Goal: Task Accomplishment & Management: Manage account settings

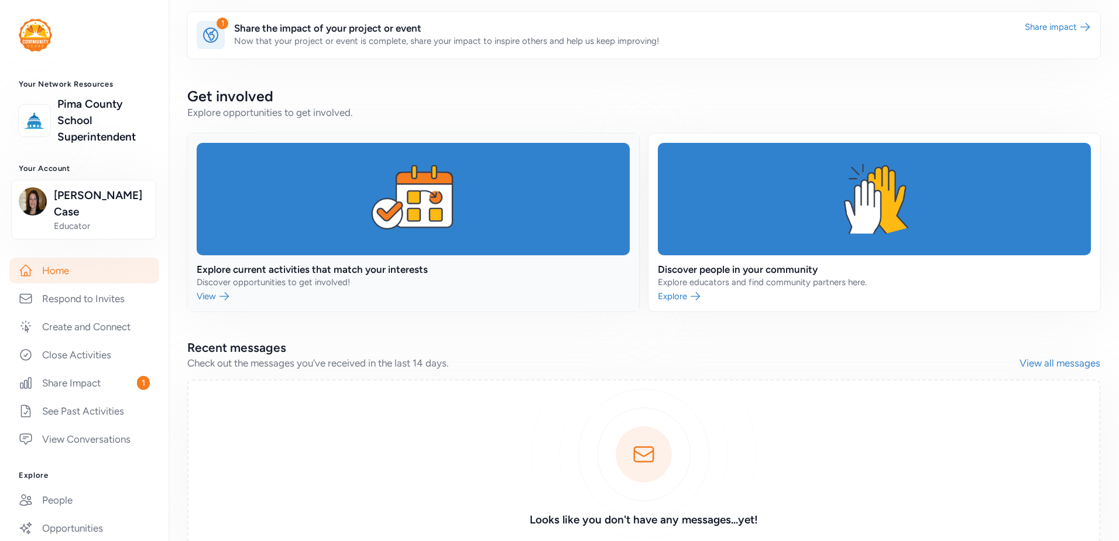
click at [210, 295] on link at bounding box center [413, 222] width 452 height 178
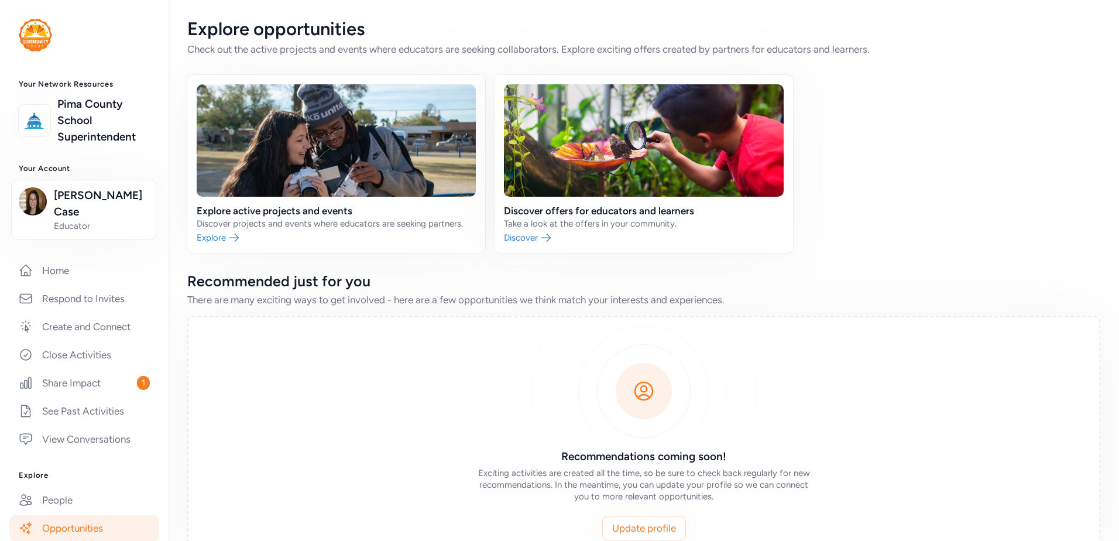
click at [32, 32] on img at bounding box center [35, 35] width 33 height 33
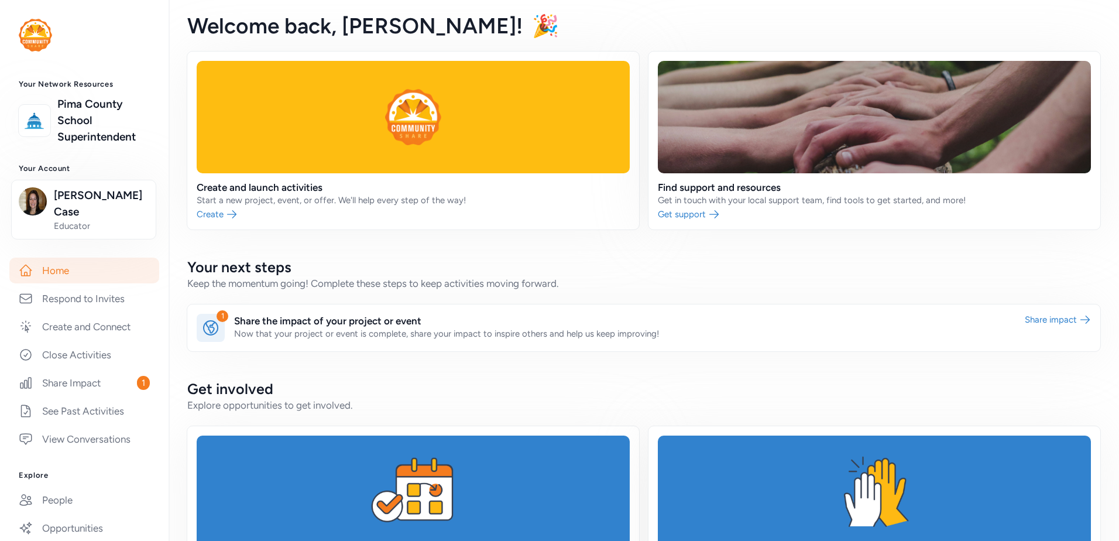
click at [532, 26] on span "🎉" at bounding box center [545, 26] width 27 height 26
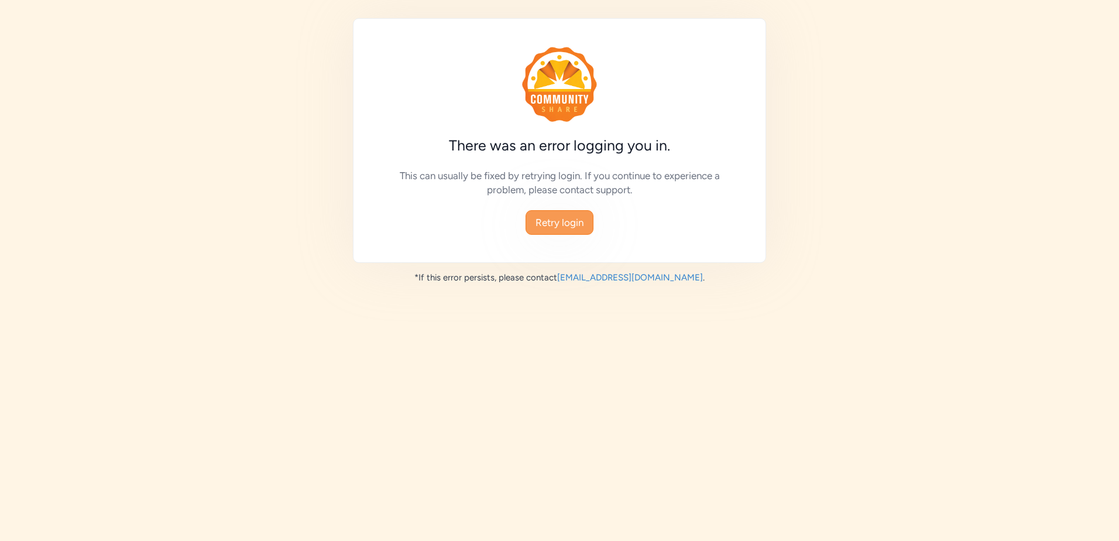
click at [563, 223] on span "Retry login" at bounding box center [560, 222] width 48 height 14
